Goal: Transaction & Acquisition: Obtain resource

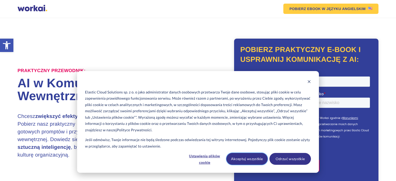
click at [255, 159] on button "Akceptuj wszystkie" at bounding box center [246, 159] width 41 height 12
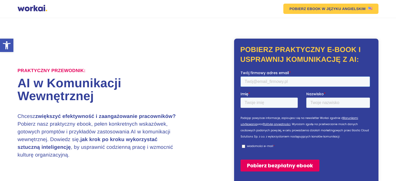
click at [247, 82] on input "Twój firmowy adres email *" at bounding box center [304, 81] width 129 height 10
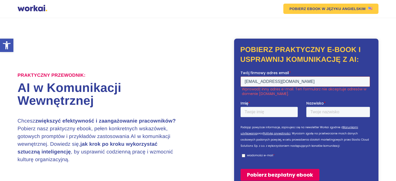
type input "[EMAIL_ADDRESS][DOMAIN_NAME]"
click at [250, 115] on input "Imię *" at bounding box center [268, 112] width 57 height 10
click at [251, 113] on input "Imię *" at bounding box center [268, 112] width 57 height 10
click at [249, 111] on input "Imię *" at bounding box center [268, 112] width 57 height 10
type input "[PERSON_NAME]"
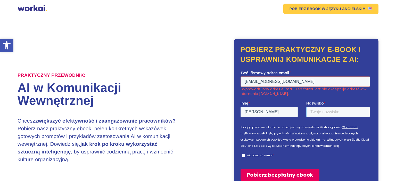
click at [312, 114] on input "Nazwisko *" at bounding box center [338, 112] width 64 height 10
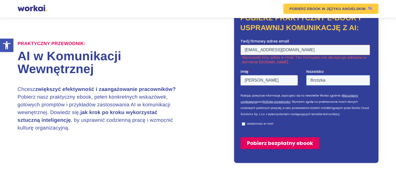
scroll to position [32, 0]
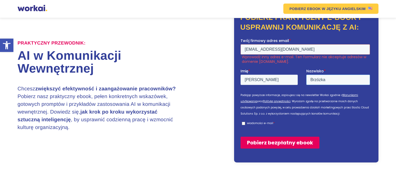
type input "Brzózka"
